Goal: Task Accomplishment & Management: Manage account settings

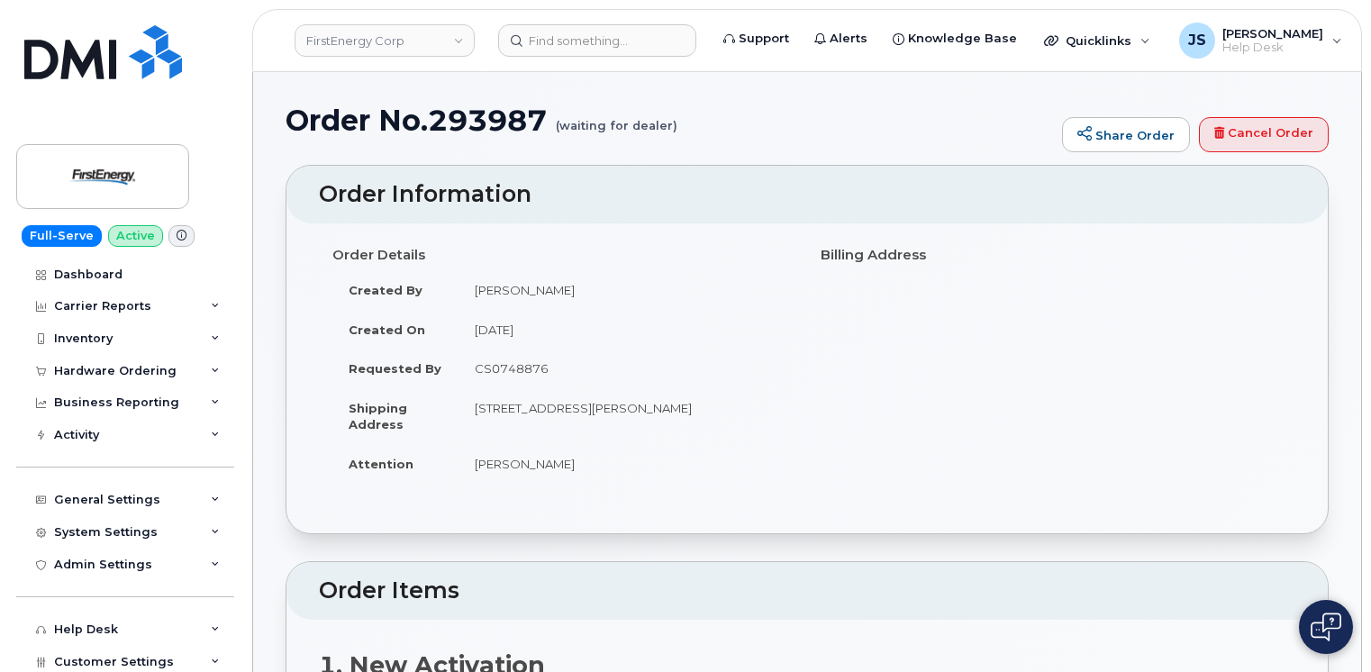
scroll to position [270, 0]
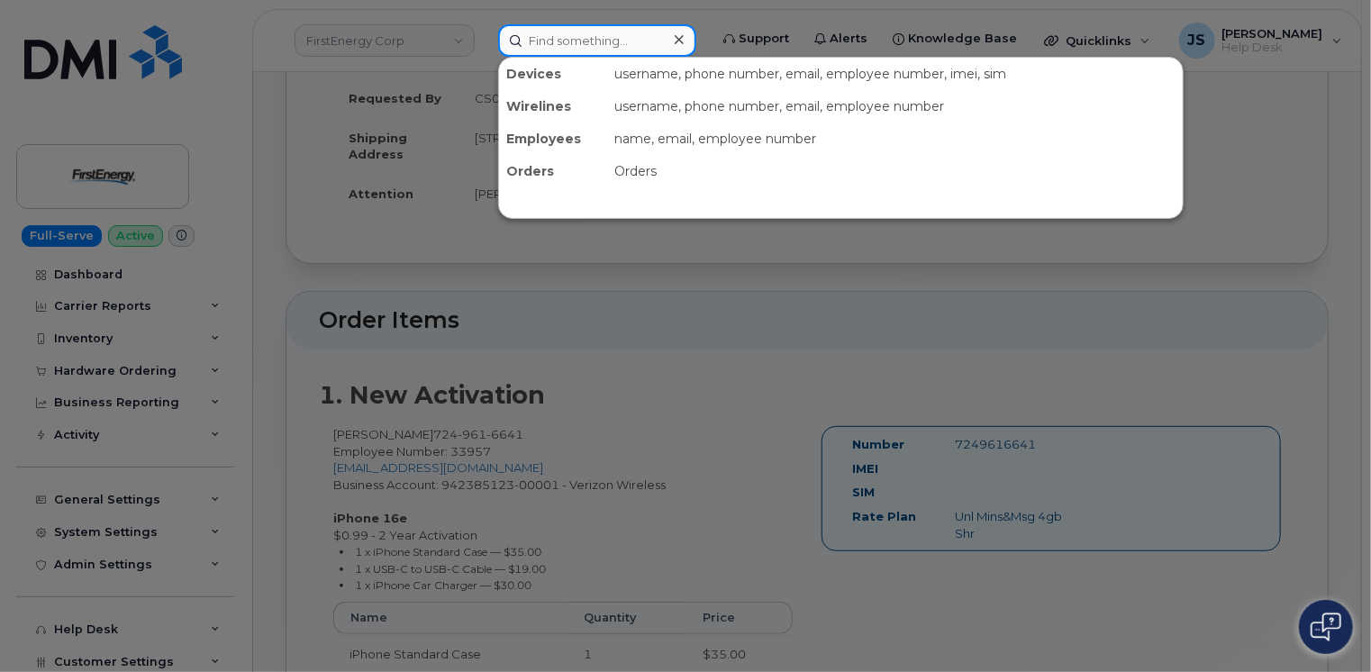
paste input "[PERSON_NAME]"
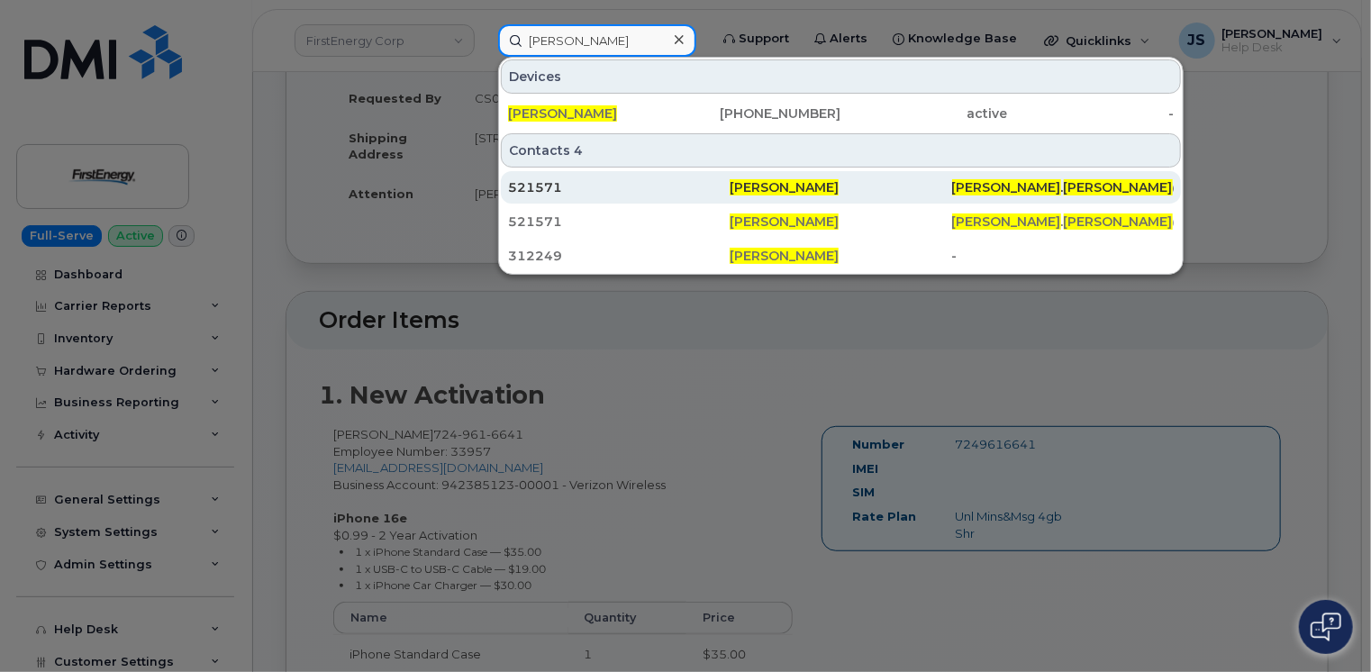
type input "[PERSON_NAME]"
click at [595, 183] on div "521571" at bounding box center [619, 187] width 222 height 18
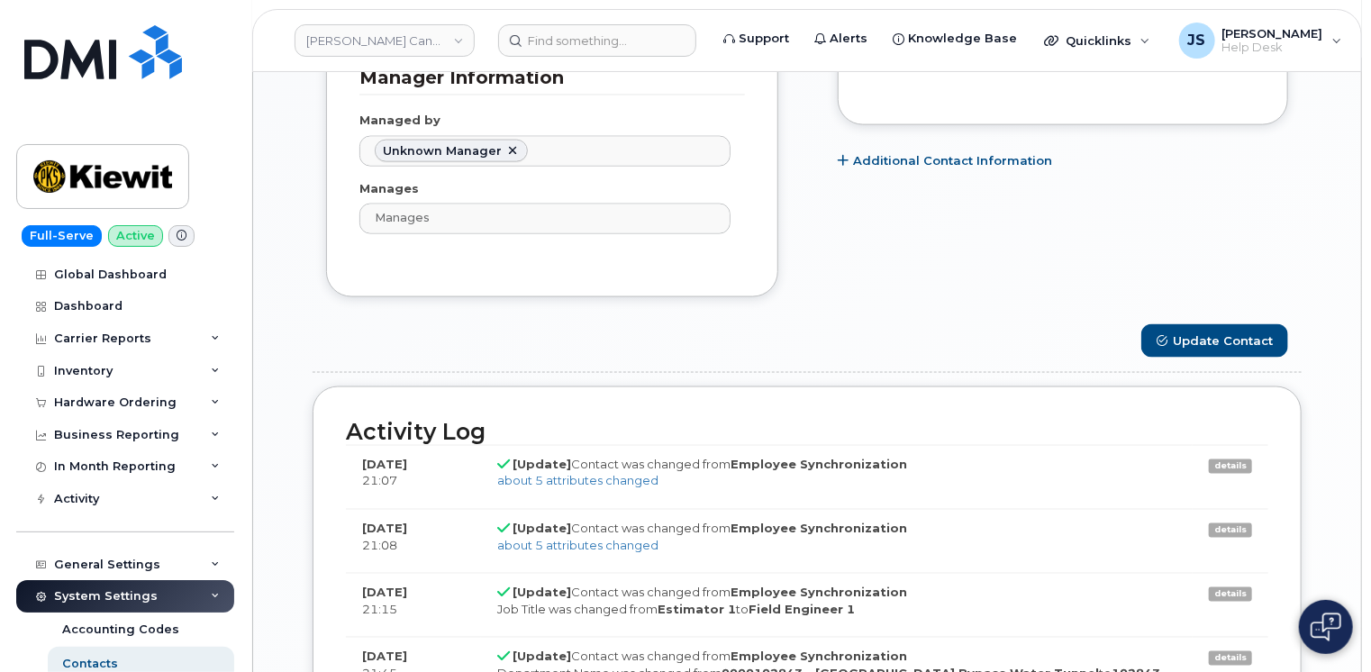
scroll to position [1261, 0]
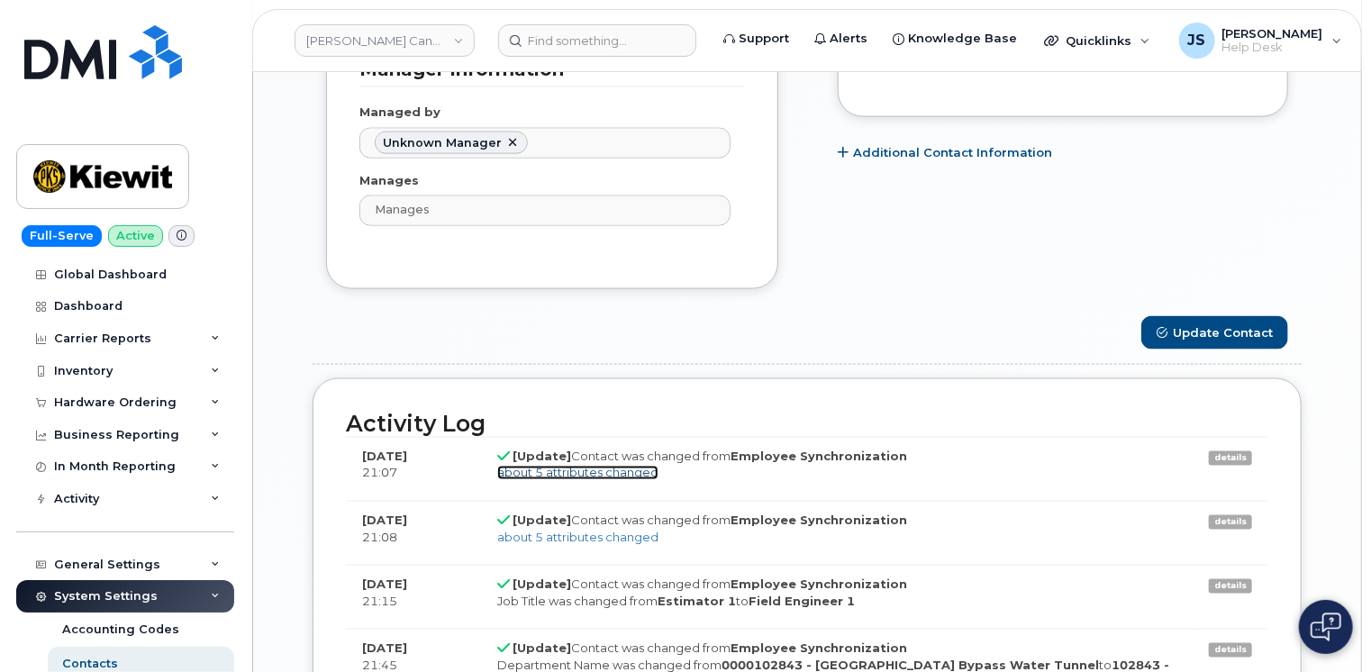
click at [590, 474] on link "about 5 attributes changed" at bounding box center [577, 473] width 161 height 14
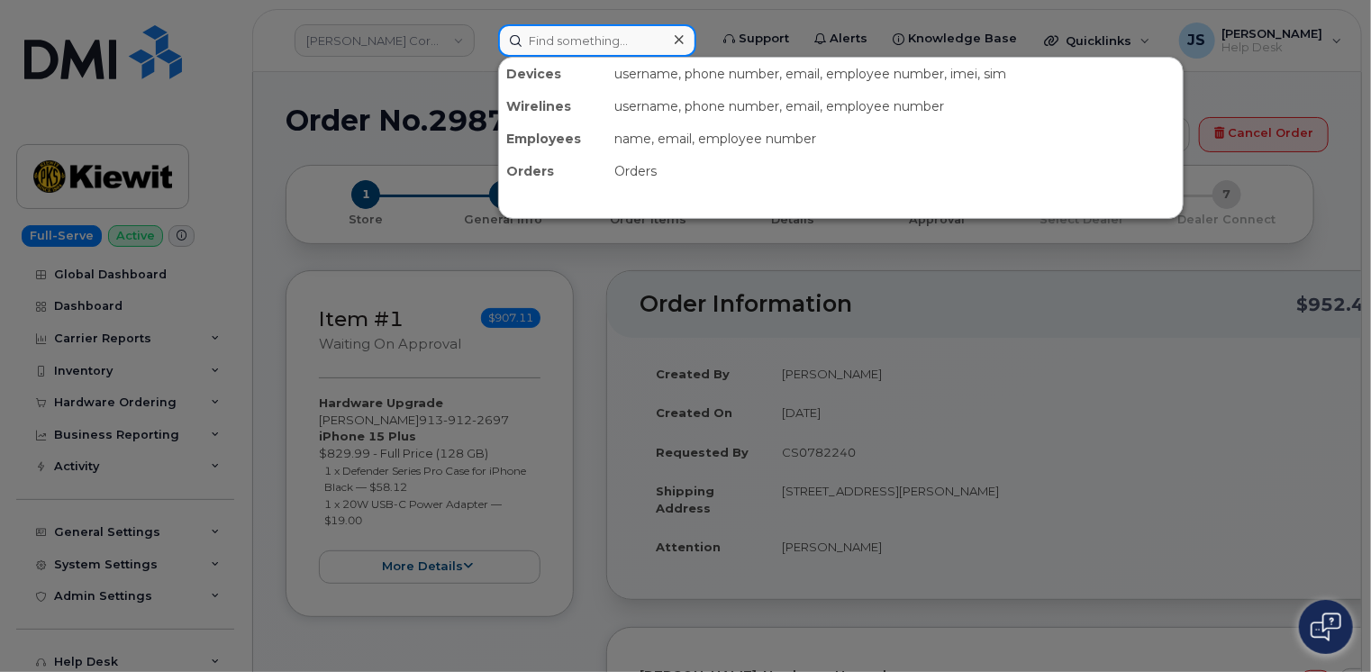
paste input "[PERSON_NAME]"
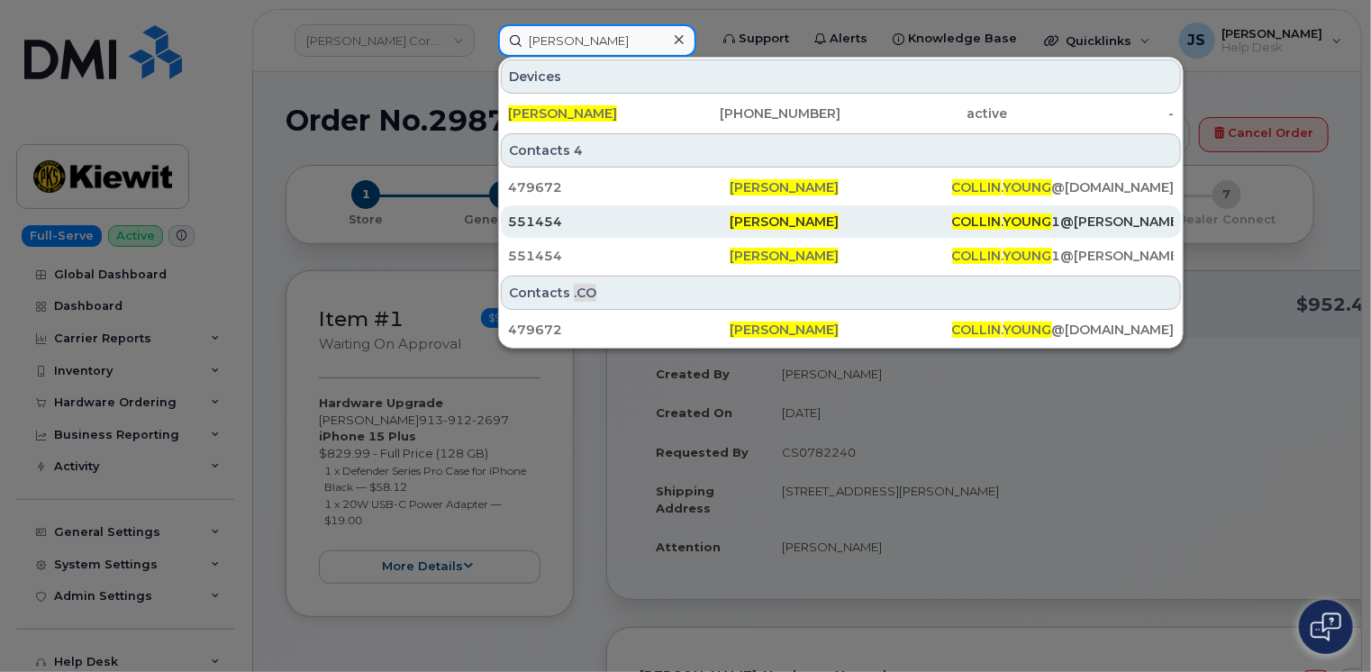
type input "Collin Young"
click at [582, 226] on div "551454" at bounding box center [619, 222] width 222 height 18
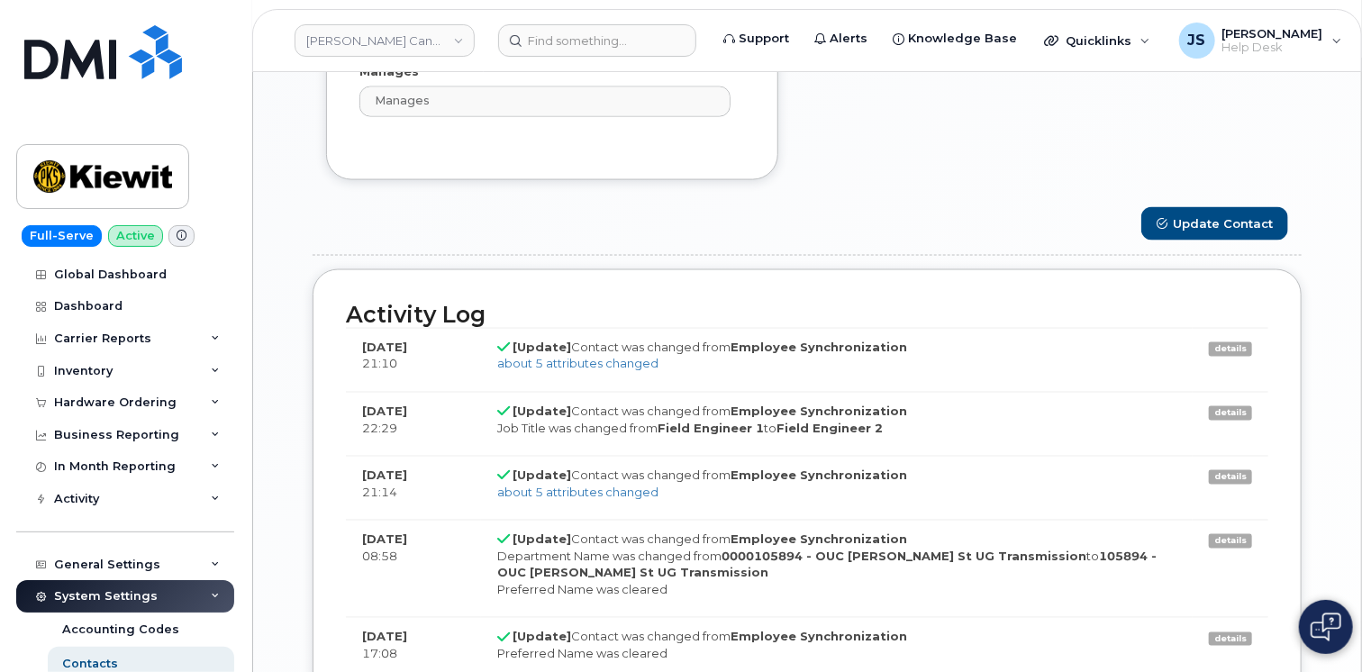
scroll to position [1351, 0]
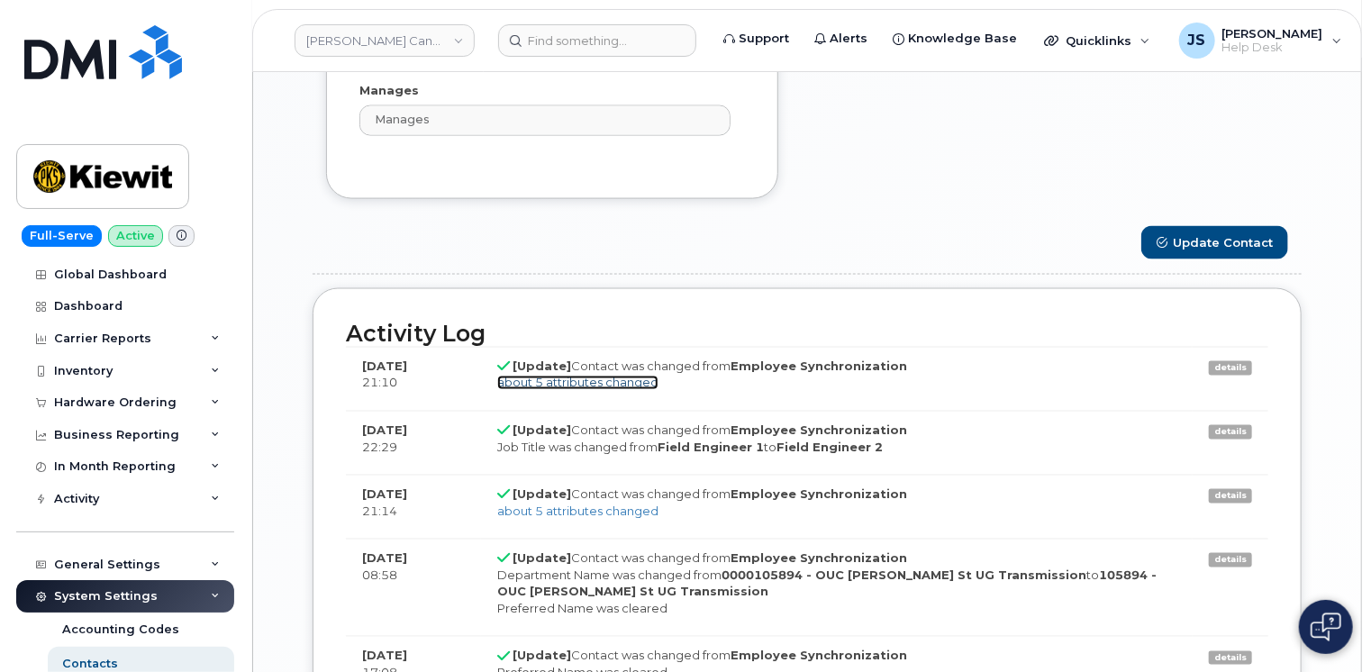
click at [602, 377] on link "about 5 attributes changed" at bounding box center [577, 383] width 161 height 14
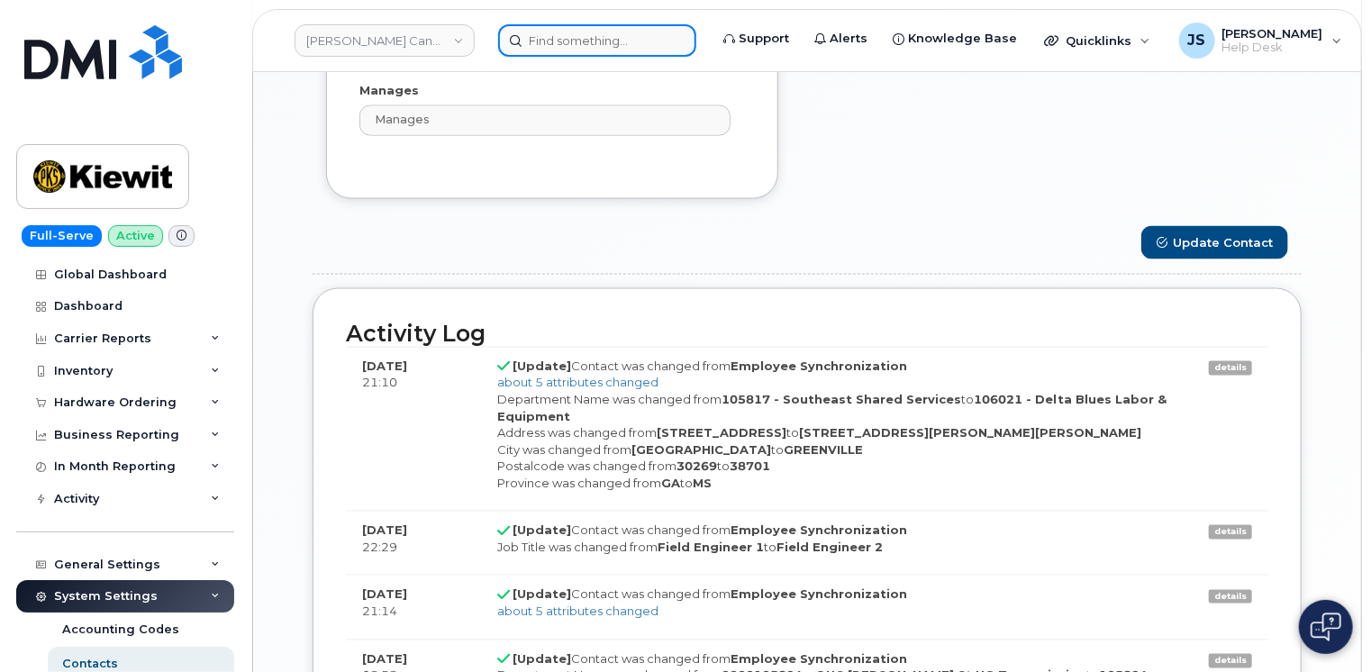
click at [577, 38] on input at bounding box center [597, 40] width 198 height 32
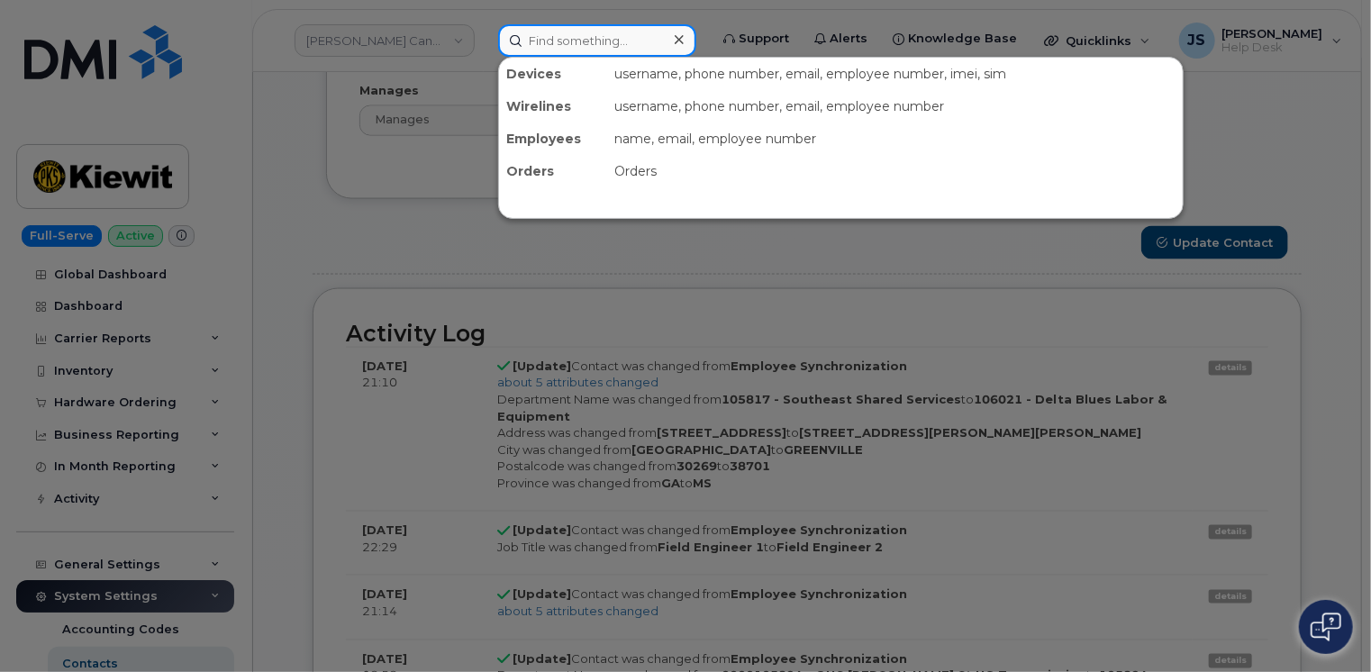
paste input "[PERSON_NAME]"
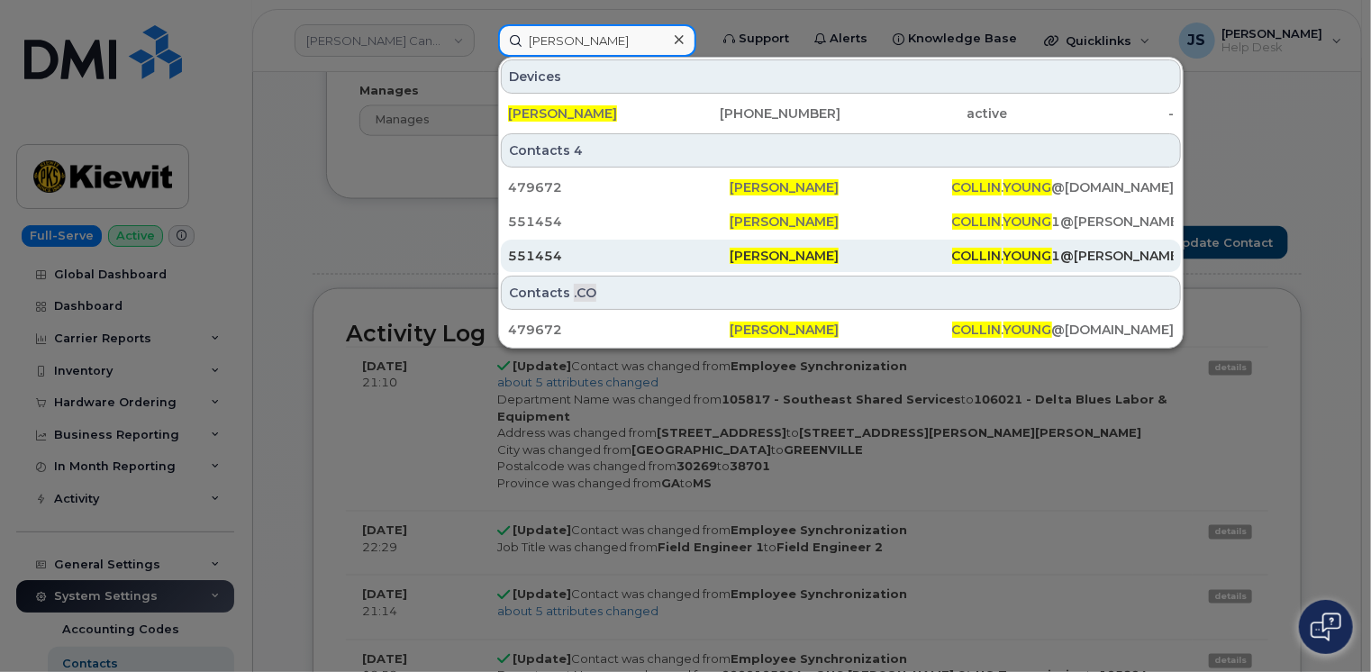
type input "[PERSON_NAME]"
click at [789, 260] on span "[PERSON_NAME]" at bounding box center [784, 256] width 109 height 16
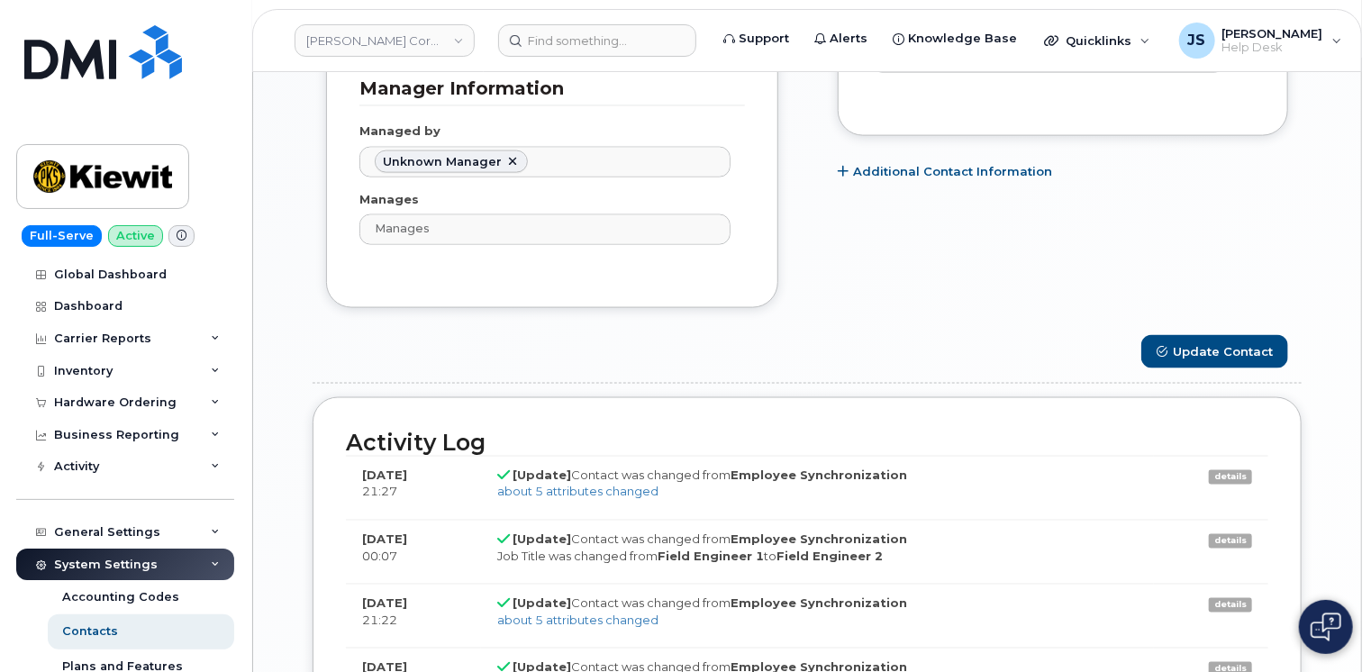
scroll to position [1261, 0]
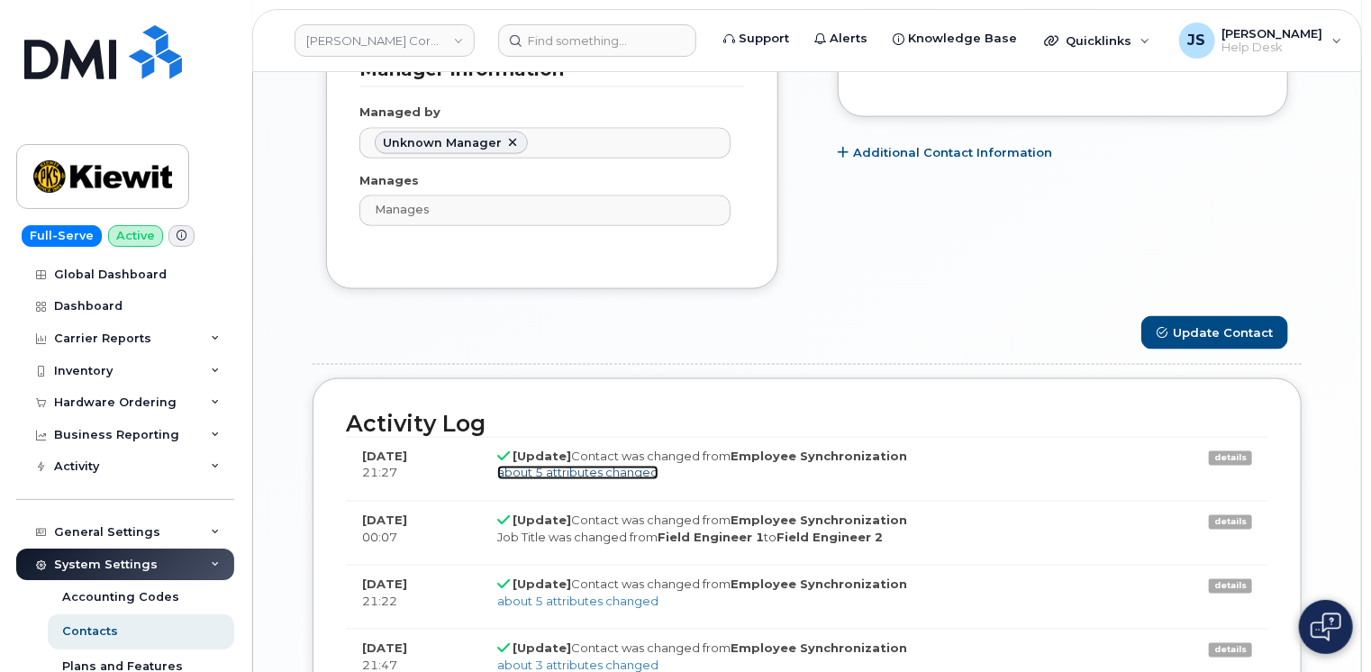
click at [616, 466] on link "about 5 attributes changed" at bounding box center [577, 473] width 161 height 14
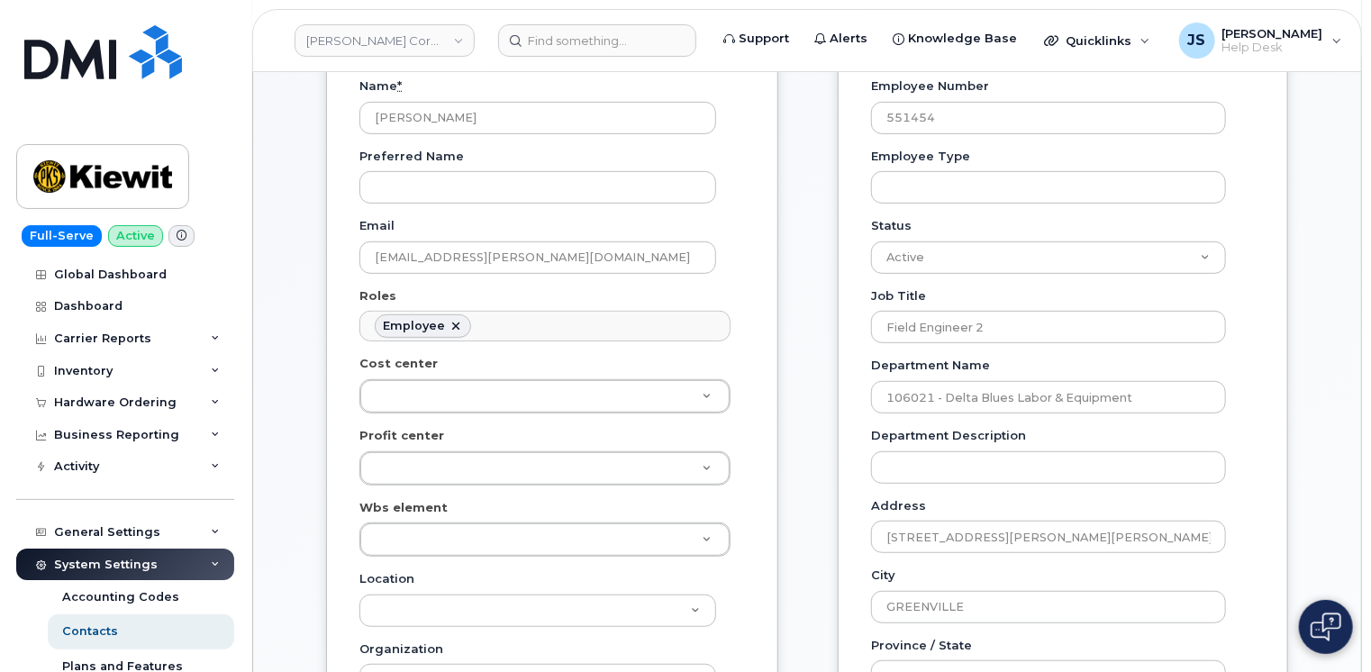
scroll to position [270, 0]
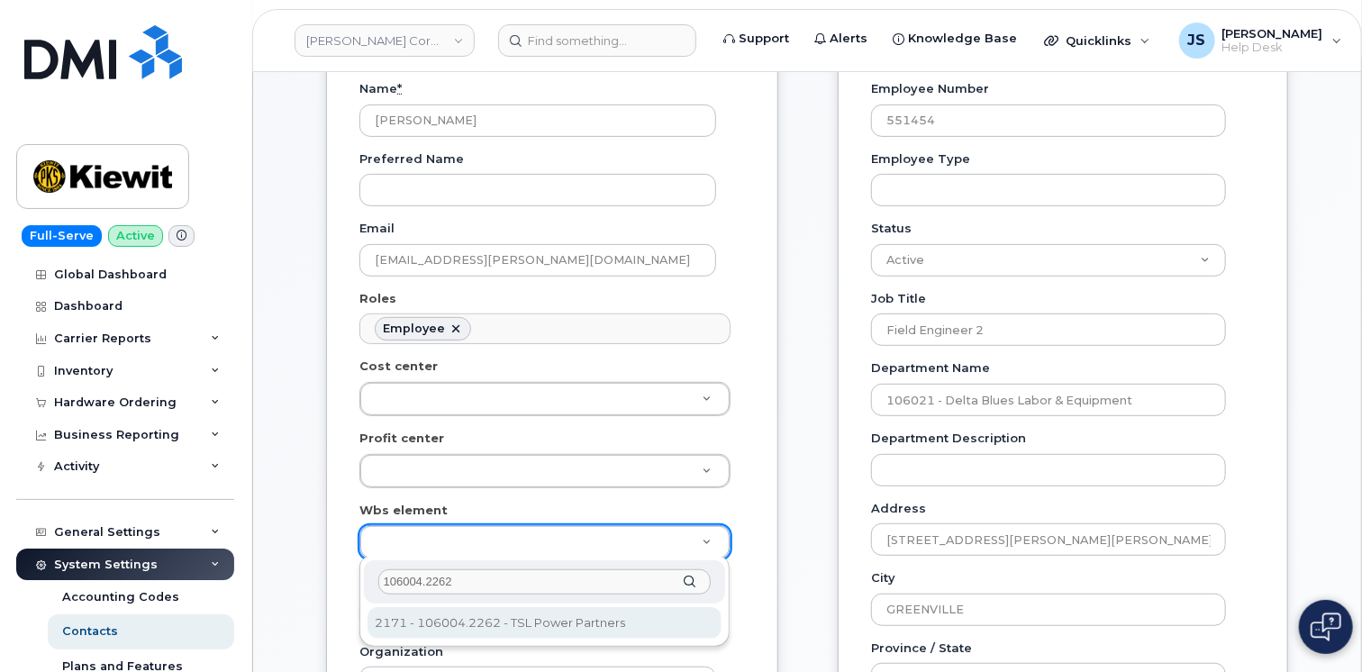
type input "106004.2262"
type input "30249370"
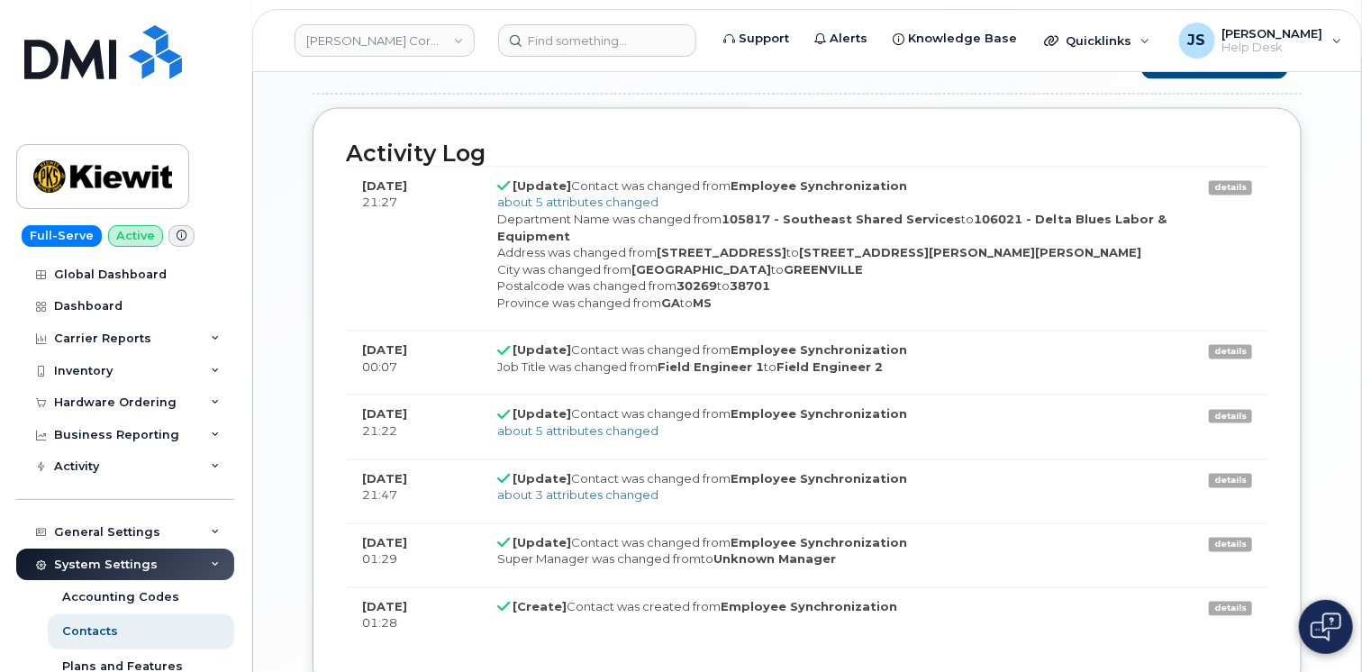
scroll to position [1351, 0]
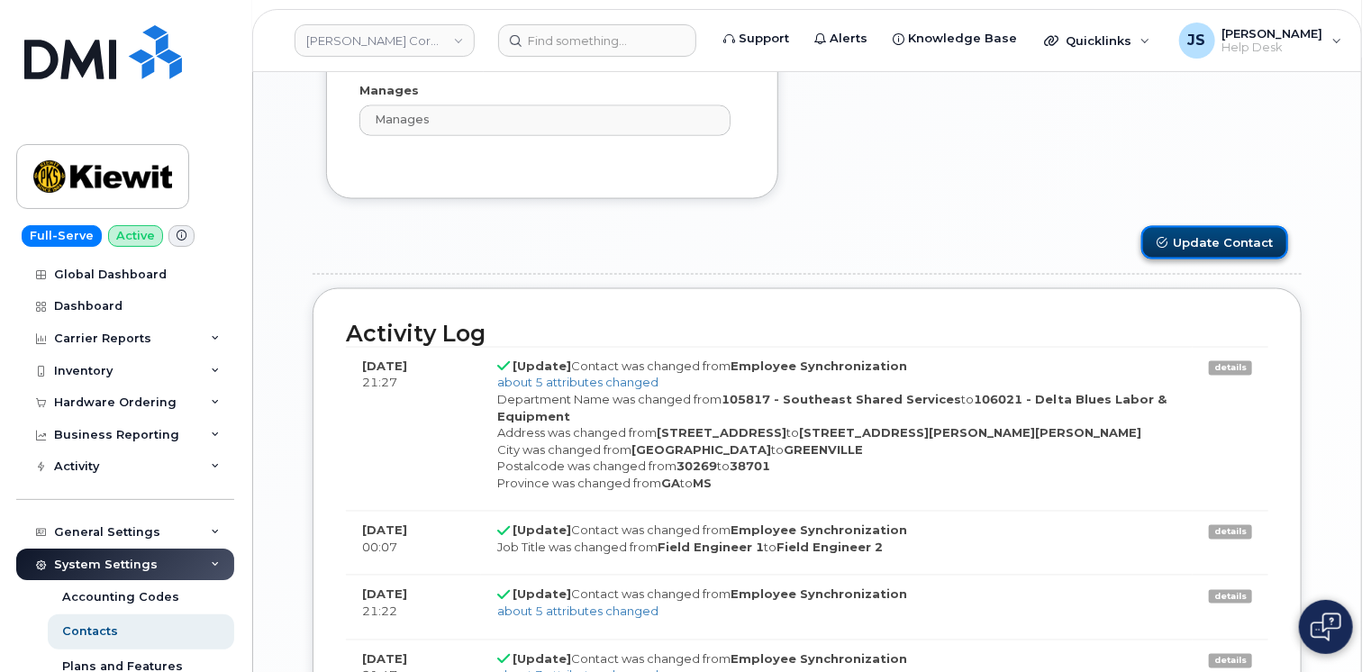
click at [1238, 243] on button "Update Contact" at bounding box center [1215, 242] width 147 height 33
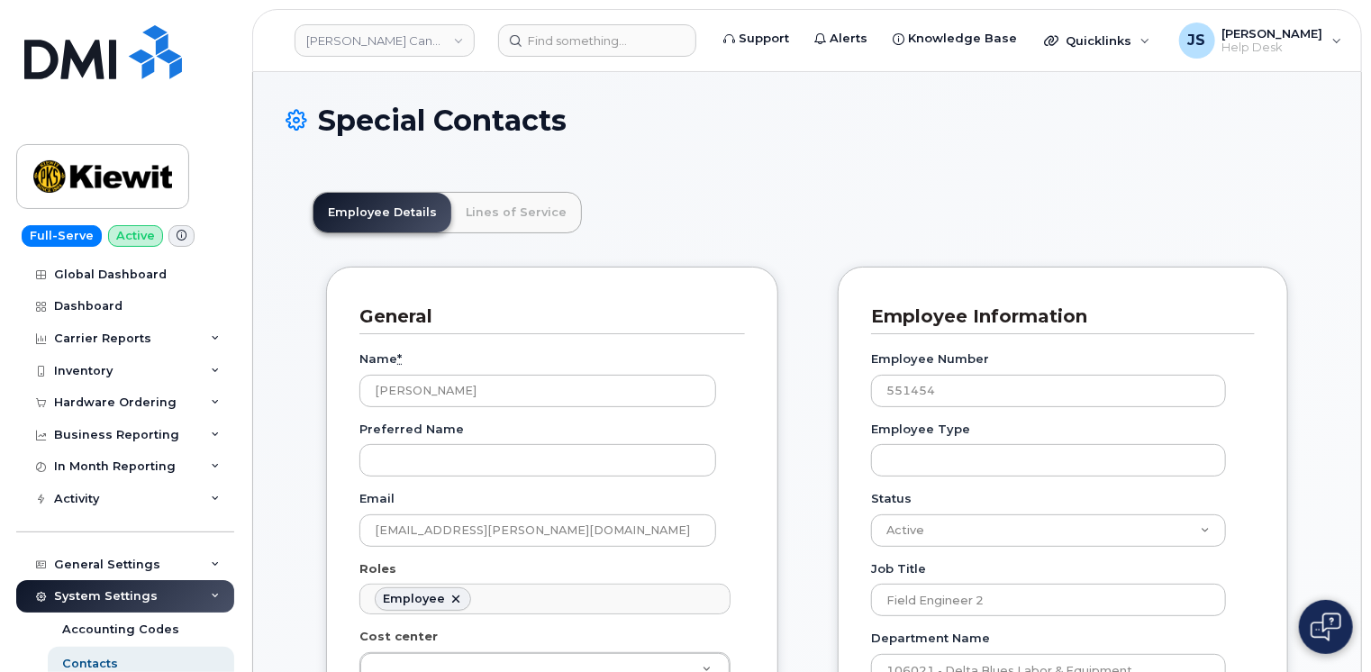
scroll to position [54, 0]
